Goal: Task Accomplishment & Management: Complete application form

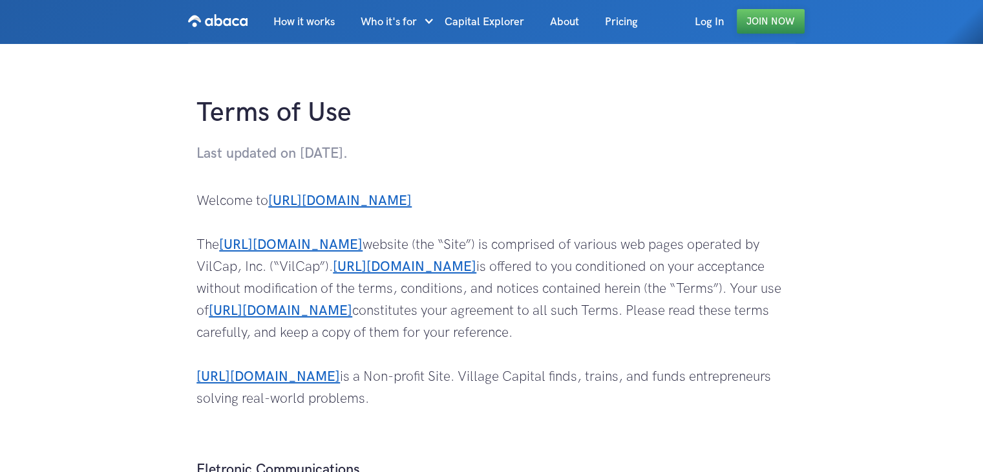
click at [750, 21] on link "Join Now" at bounding box center [771, 21] width 68 height 25
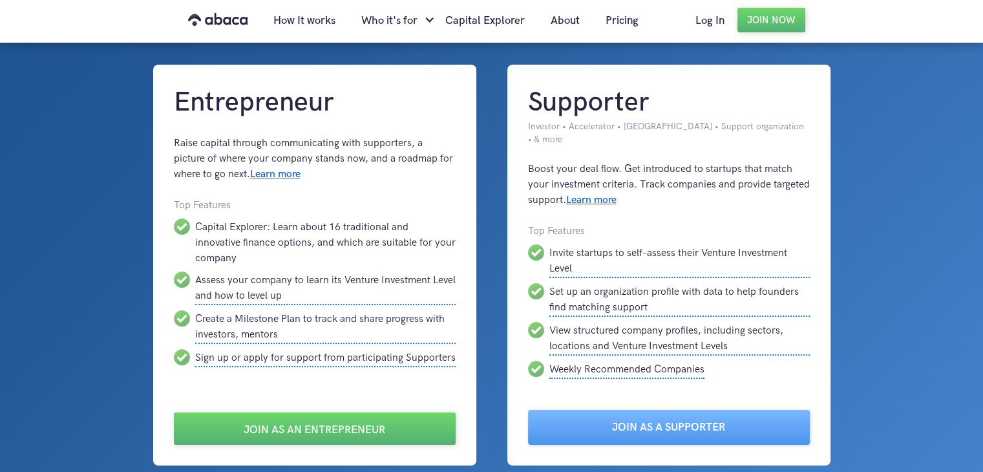
scroll to position [31, 0]
click at [893, 273] on div at bounding box center [491, 269] width 983 height 600
drag, startPoint x: 496, startPoint y: 407, endPoint x: 504, endPoint y: 417, distance: 13.3
click at [504, 417] on div "Entrepreneur Raise capital through communicating with supporters, a picture of …" at bounding box center [491, 265] width 688 height 401
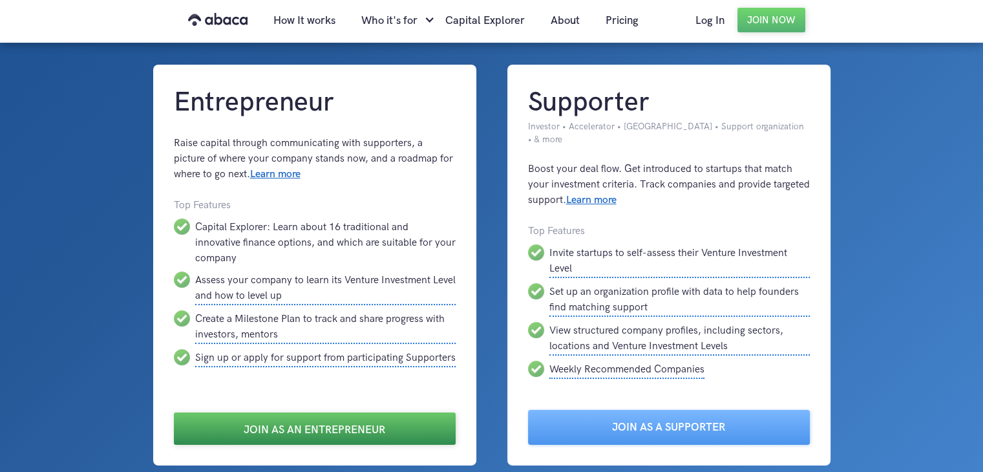
click at [359, 412] on link "Join as an Entrepreneur" at bounding box center [315, 428] width 282 height 32
